Goal: Use online tool/utility: Utilize a website feature to perform a specific function

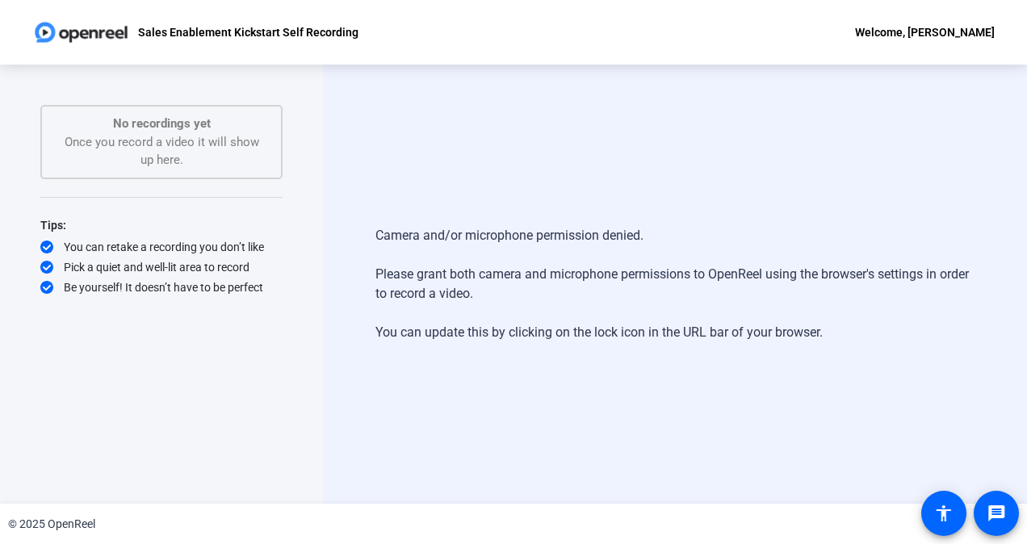
click at [489, 140] on div "Camera and/or microphone permission denied. Please grant both camera and microp…" at bounding box center [675, 284] width 704 height 439
click at [618, 189] on div "Camera and/or microphone permission denied. Please grant both camera and microp…" at bounding box center [675, 284] width 704 height 439
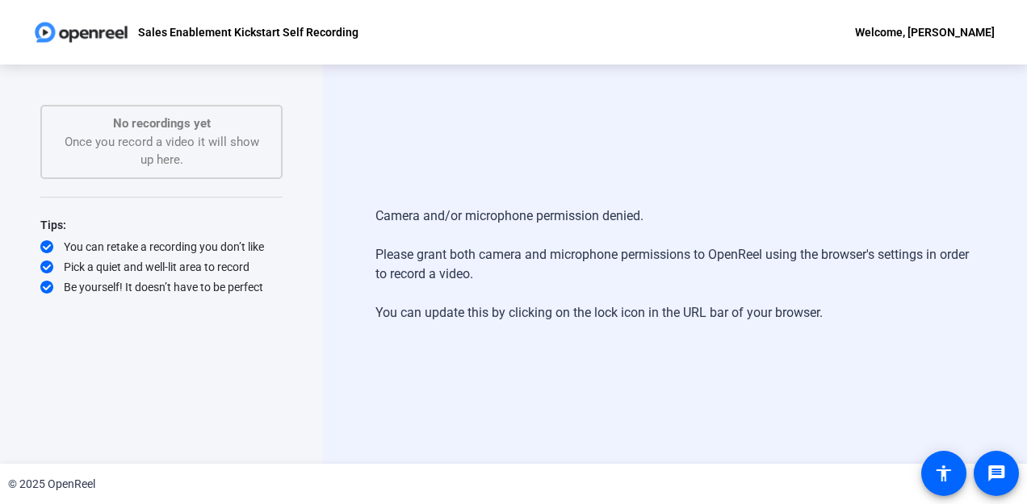
click at [611, 191] on div "Camera and/or microphone permission denied. Please grant both camera and microp…" at bounding box center [674, 264] width 598 height 149
